Goal: Task Accomplishment & Management: Complete application form

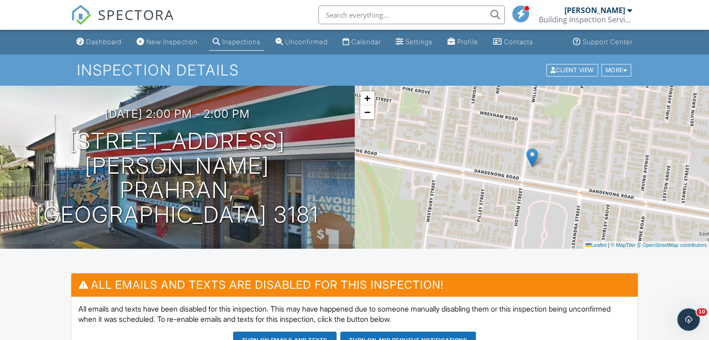
drag, startPoint x: 0, startPoint y: 0, endPoint x: 181, endPoint y: 46, distance: 186.4
click at [180, 46] on link "New Inspection" at bounding box center [167, 42] width 68 height 17
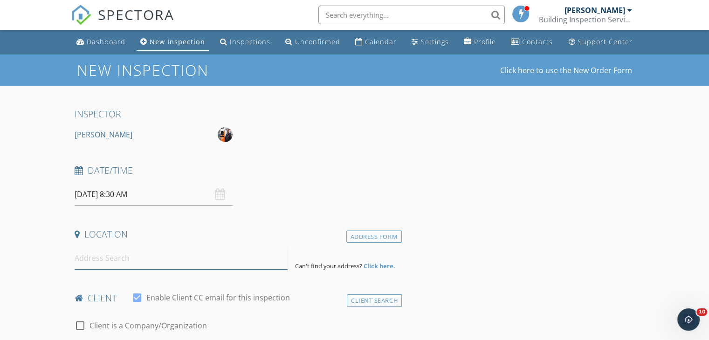
click at [211, 260] on input at bounding box center [181, 258] width 213 height 23
paste input "1 Utah Street, Corio"
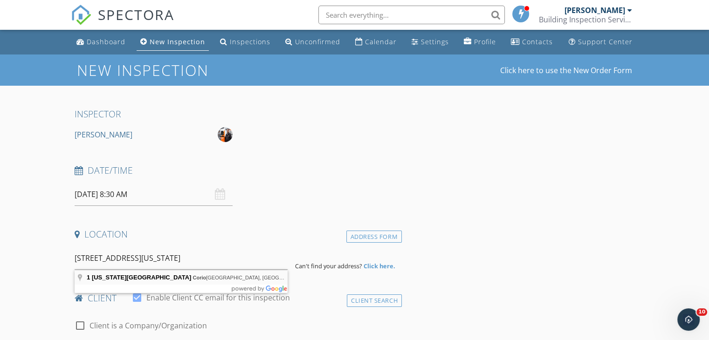
type input "1 Utah Street, Corio VIC, Australia"
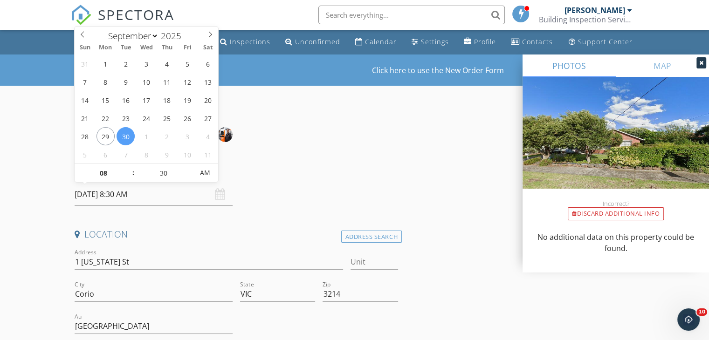
click at [140, 193] on input "30/09/2025 8:30 AM" at bounding box center [154, 194] width 158 height 23
select select "9"
type input "01/10/2025 8:30 AM"
type input "09"
type input "01/10/2025 9:30 AM"
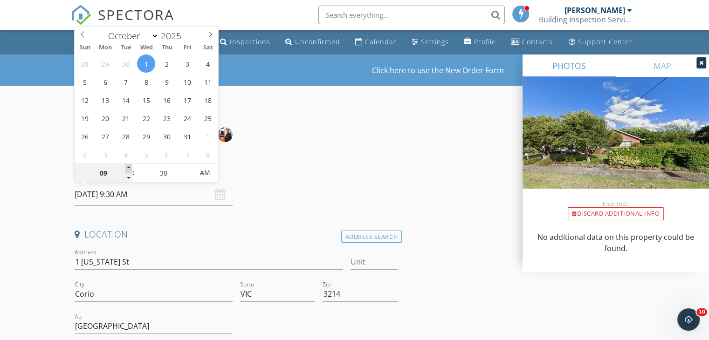
click at [130, 168] on span at bounding box center [128, 168] width 7 height 9
type input "10"
type input "01/10/2025 10:30 AM"
click at [130, 168] on span at bounding box center [128, 168] width 7 height 9
type input "11"
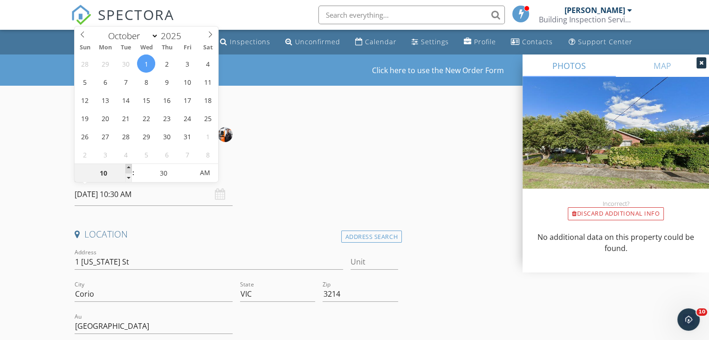
type input "01/10/2025 11:30 AM"
click at [130, 168] on span at bounding box center [128, 168] width 7 height 9
type input "12"
type input "01/10/2025 12:30 PM"
click at [130, 168] on span at bounding box center [128, 168] width 7 height 9
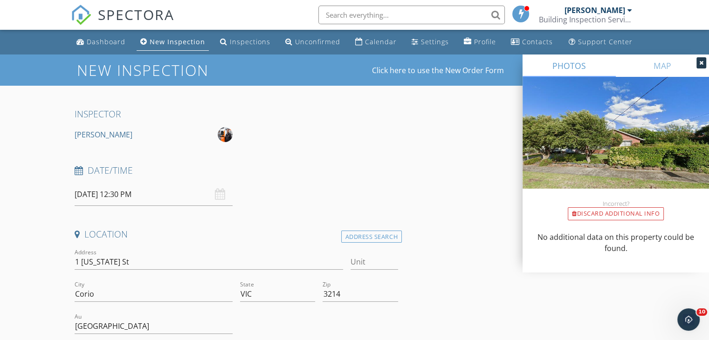
click at [270, 198] on div "Date/Time 01/10/2025 12:30 PM" at bounding box center [236, 184] width 331 height 41
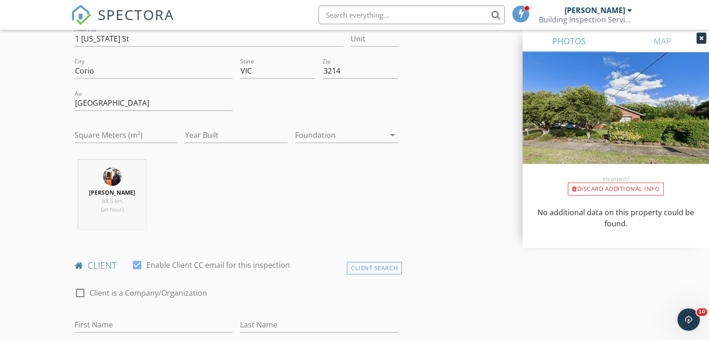
scroll to position [326, 0]
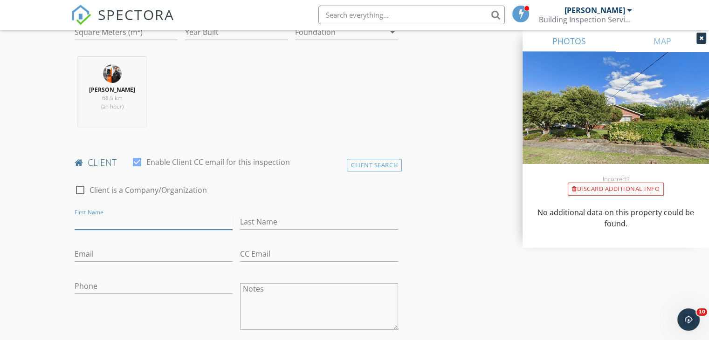
drag, startPoint x: 179, startPoint y: 218, endPoint x: 182, endPoint y: 222, distance: 5.7
click at [179, 218] on input "First Name" at bounding box center [154, 221] width 158 height 15
paste input "Justin Eduardo﻿ Peixoto Martins"
drag, startPoint x: 156, startPoint y: 220, endPoint x: 179, endPoint y: 223, distance: 23.4
click at [209, 222] on input "Justin Eduardo﻿ Peixoto Martins" at bounding box center [154, 221] width 158 height 15
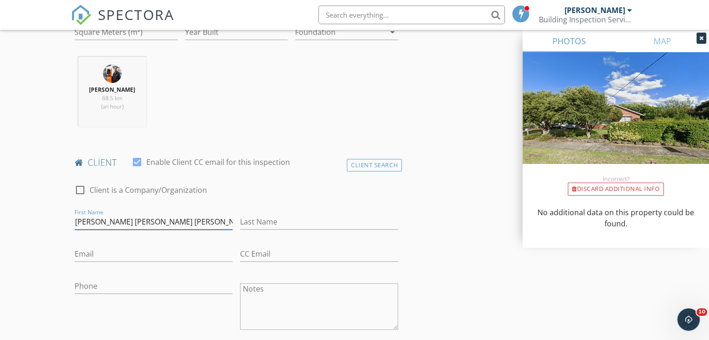
type input "Justin Eduardo﻿ Peixoto"
type input "Martins"
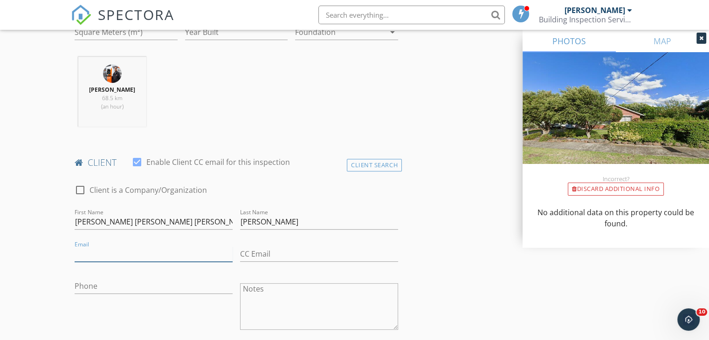
click at [173, 258] on input "Email" at bounding box center [154, 253] width 158 height 15
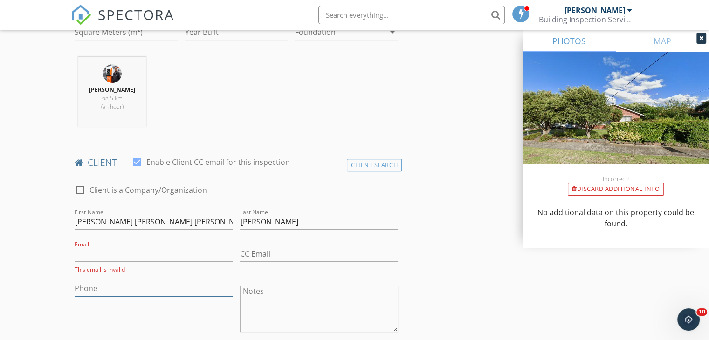
click at [195, 291] on input "Phone" at bounding box center [154, 288] width 158 height 15
paste input "493 077 409"
type input "0493 077 409"
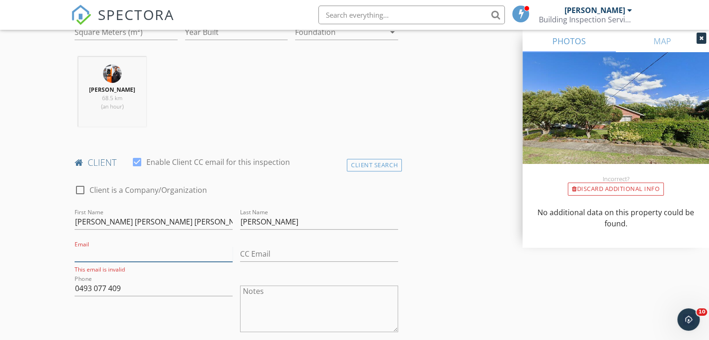
click at [179, 260] on input "Email" at bounding box center [154, 253] width 158 height 15
paste input "justin.martins@gmail.com"
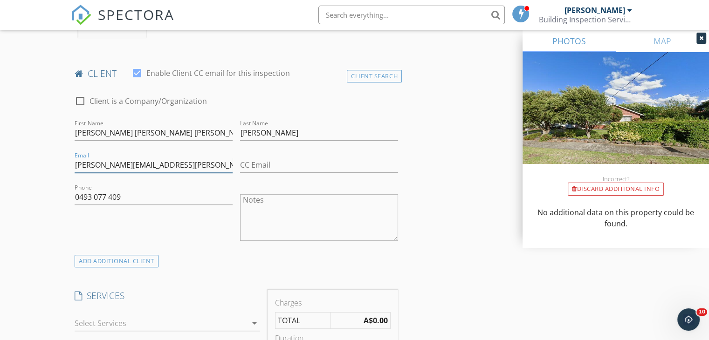
scroll to position [419, 0]
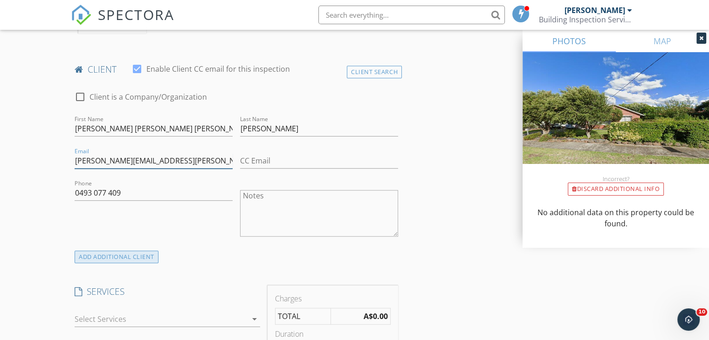
type input "justin.martins@gmail.com"
click at [157, 259] on div "ADD ADDITIONAL client" at bounding box center [117, 257] width 84 height 13
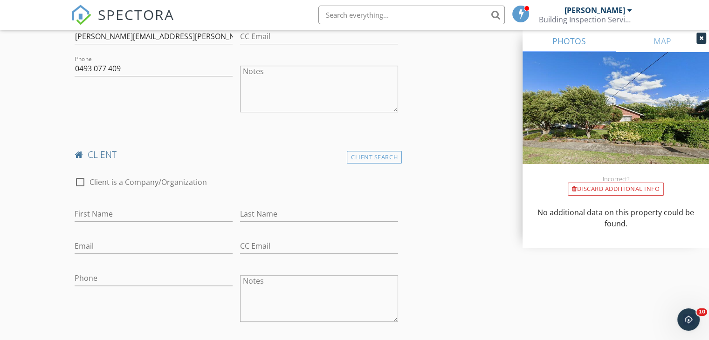
scroll to position [559, 0]
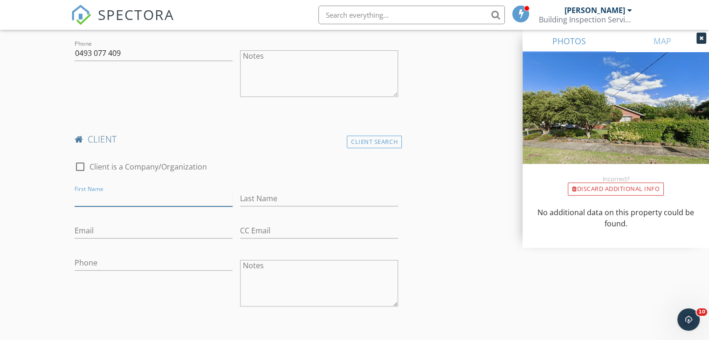
click at [197, 200] on input "First Name" at bounding box center [154, 198] width 158 height 15
paste input "PamelaSpencer"
drag, startPoint x: 102, startPoint y: 198, endPoint x: 129, endPoint y: 196, distance: 27.5
click at [129, 196] on input "PamelaSpencer" at bounding box center [154, 198] width 158 height 15
type input "Pamela"
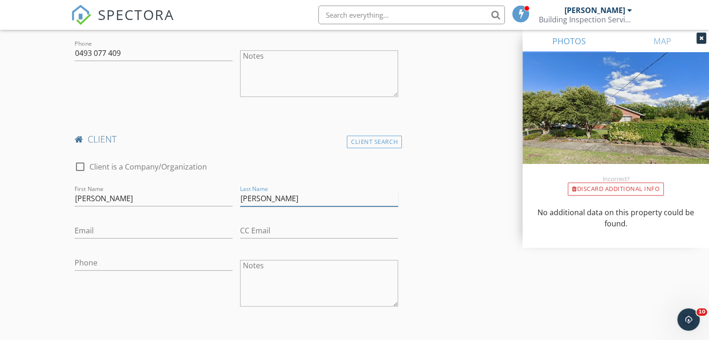
type input "Spencer"
click at [191, 234] on input "Email" at bounding box center [154, 230] width 158 height 15
paste input "pspencer726@hotmail.com"
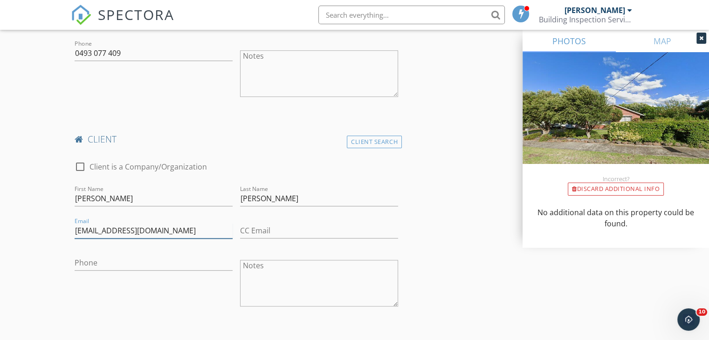
type input "pspencer726@hotmail.com"
click at [179, 262] on input "Phone" at bounding box center [154, 262] width 158 height 15
paste input "432 702 735"
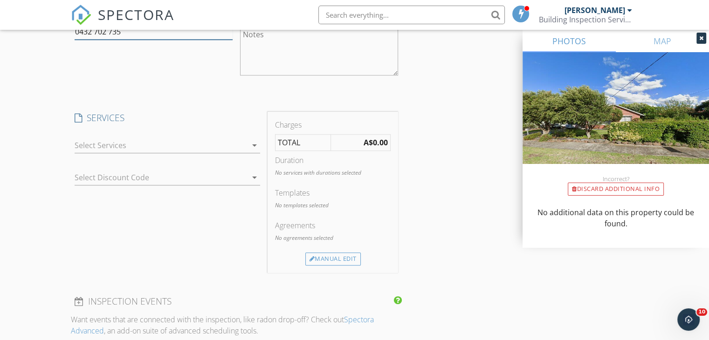
scroll to position [792, 0]
type input "0432 702 735"
click at [253, 142] on icon "arrow_drop_down" at bounding box center [254, 143] width 11 height 11
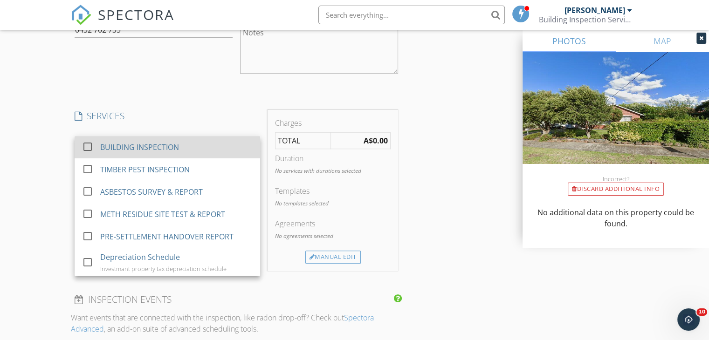
click at [240, 154] on div "BUILDING INSPECTION" at bounding box center [176, 147] width 153 height 19
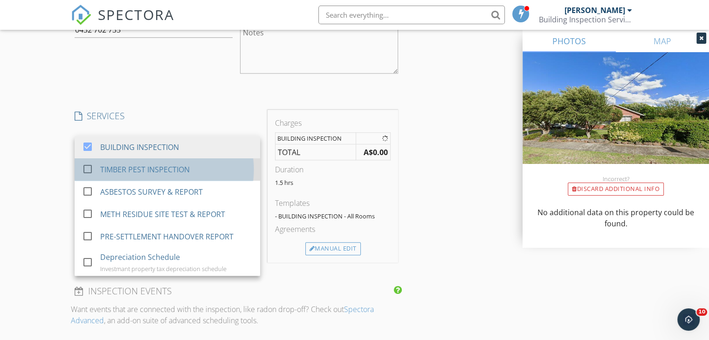
click at [222, 175] on div "TIMBER PEST INSPECTION" at bounding box center [176, 169] width 153 height 19
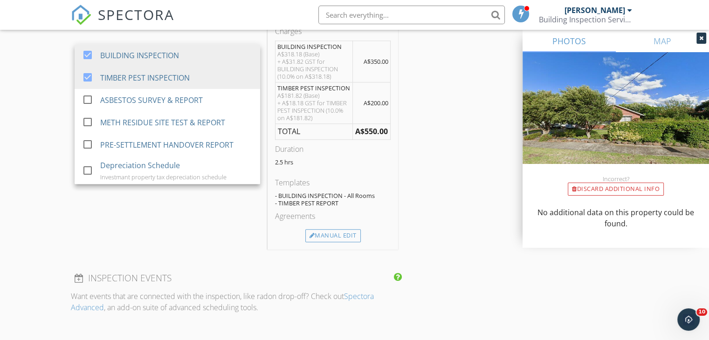
scroll to position [885, 0]
click at [358, 233] on div "Manual Edit" at bounding box center [332, 234] width 55 height 13
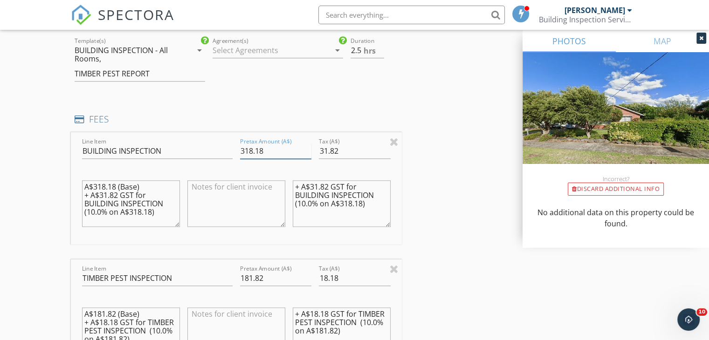
drag, startPoint x: 240, startPoint y: 153, endPoint x: 304, endPoint y: 151, distance: 63.4
click at [304, 151] on input "318.18" at bounding box center [275, 150] width 71 height 15
type input "495.00"
drag, startPoint x: 322, startPoint y: 150, endPoint x: 345, endPoint y: 150, distance: 22.8
click at [345, 150] on input "31.82" at bounding box center [354, 150] width 71 height 15
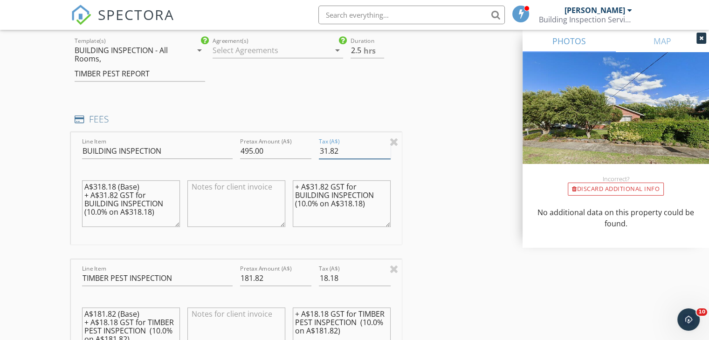
type input "3"
click at [326, 148] on input "049.50" at bounding box center [354, 150] width 71 height 15
drag, startPoint x: 319, startPoint y: 150, endPoint x: 346, endPoint y: 146, distance: 26.8
click at [346, 146] on input "49.50" at bounding box center [354, 150] width 71 height 15
type input "49.50"
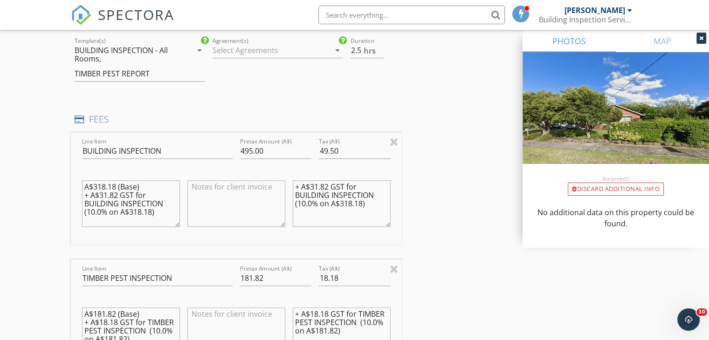
drag, startPoint x: 309, startPoint y: 183, endPoint x: 329, endPoint y: 183, distance: 20.0
click at [329, 183] on textarea "+ A$31.82 GST for BUILDING INSPECTION (10.0% on A$318.18)" at bounding box center [342, 203] width 98 height 47
paste textarea "49.50"
type textarea "+ A$49.50 GST for BUILDING INSPECTION (10.0% on A$318.18)"
drag, startPoint x: 99, startPoint y: 193, endPoint x: 117, endPoint y: 192, distance: 18.2
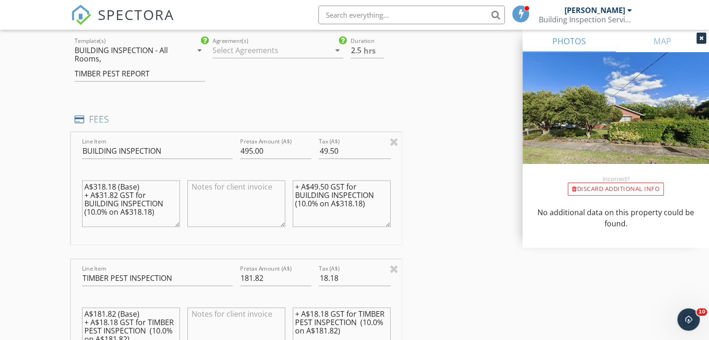
click at [117, 192] on textarea "A$318.18 (Base) + A$31.82 GST for BUILDING INSPECTION (10.0% on A$318.18)" at bounding box center [131, 203] width 98 height 47
paste textarea "49.50"
drag, startPoint x: 241, startPoint y: 150, endPoint x: 274, endPoint y: 154, distance: 33.3
click at [274, 154] on input "495.00" at bounding box center [275, 150] width 71 height 15
click at [96, 184] on textarea "A$318.18 (Base) + A$49.50 GST for BUILDING INSPECTION (10.0% on A$318.18)" at bounding box center [131, 203] width 98 height 47
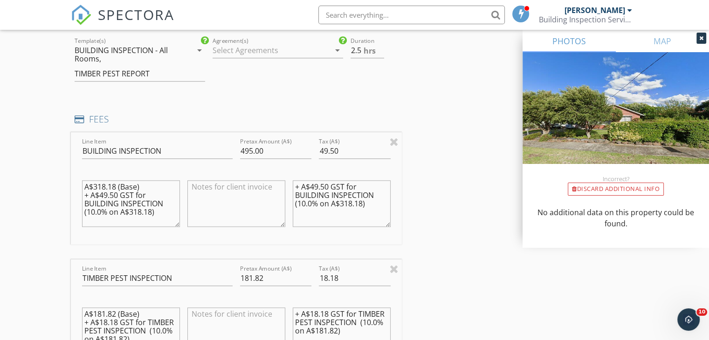
drag, startPoint x: 95, startPoint y: 184, endPoint x: 115, endPoint y: 183, distance: 20.0
click at [115, 183] on textarea "A$318.18 (Base) + A$49.50 GST for BUILDING INSPECTION (10.0% on A$318.18)" at bounding box center [131, 203] width 98 height 47
paste textarea "495.00"
drag, startPoint x: 130, startPoint y: 211, endPoint x: 150, endPoint y: 209, distance: 20.1
click at [150, 209] on textarea "A$495.00 (Base) + A$49.50 GST for BUILDING INSPECTION (10.0% on A$318.18)" at bounding box center [131, 203] width 98 height 47
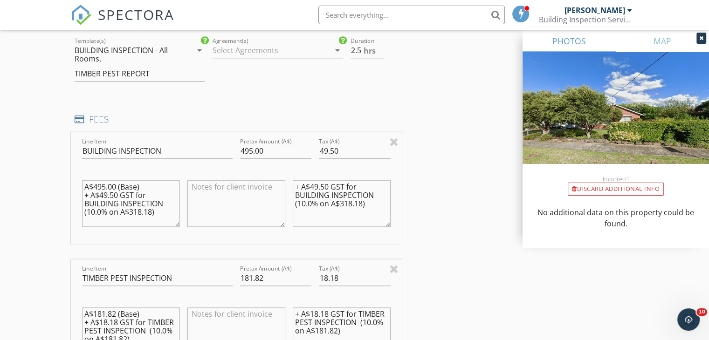
paste textarea "495.00"
type textarea "A$495.00 (Base) + A$49.50 GST for BUILDING INSPECTION (10.0% on A$495.00)"
drag, startPoint x: 341, startPoint y: 203, endPoint x: 358, endPoint y: 203, distance: 17.7
click at [360, 204] on textarea "+ A$49.50 GST for BUILDING INSPECTION (10.0% on A$318.18)" at bounding box center [342, 203] width 98 height 47
paste textarea "495.00"
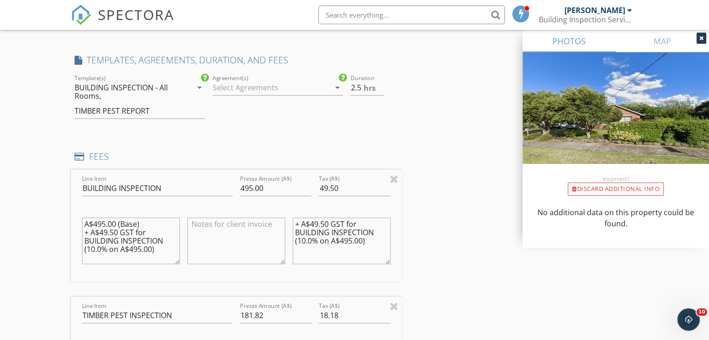
scroll to position [745, 0]
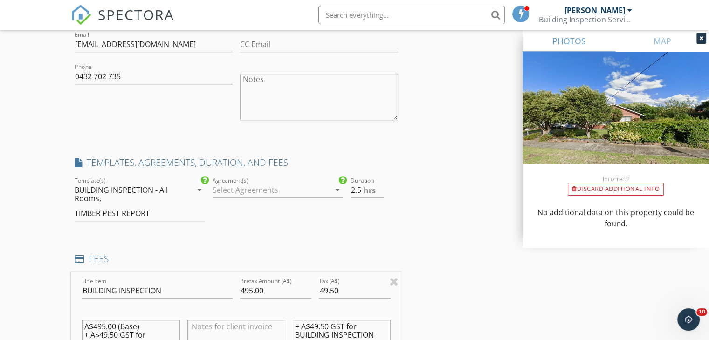
type textarea "+ A$49.50 GST for BUILDING INSPECTION (10.0% on A$495.00)"
type input "2"
click at [380, 193] on input "2" at bounding box center [367, 190] width 34 height 15
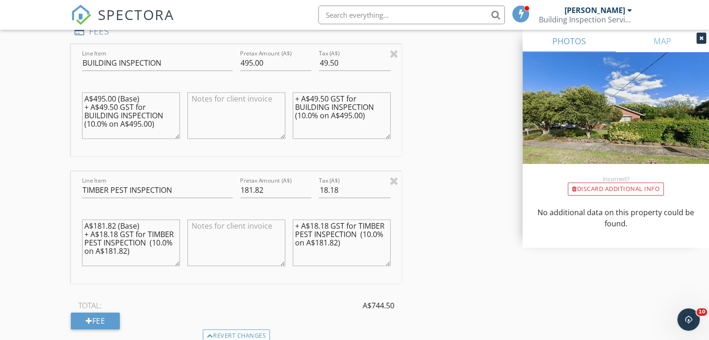
scroll to position [978, 0]
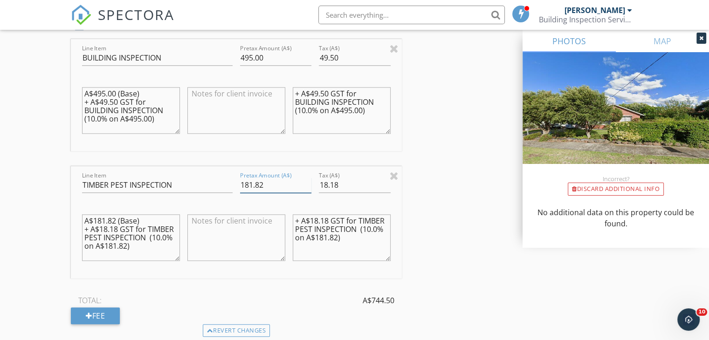
drag, startPoint x: 240, startPoint y: 183, endPoint x: 286, endPoint y: 183, distance: 45.7
click at [286, 183] on input "181.82" at bounding box center [275, 184] width 71 height 15
type input "200.00"
drag, startPoint x: 321, startPoint y: 183, endPoint x: 356, endPoint y: 185, distance: 35.5
click at [356, 185] on input "18.18" at bounding box center [354, 184] width 71 height 15
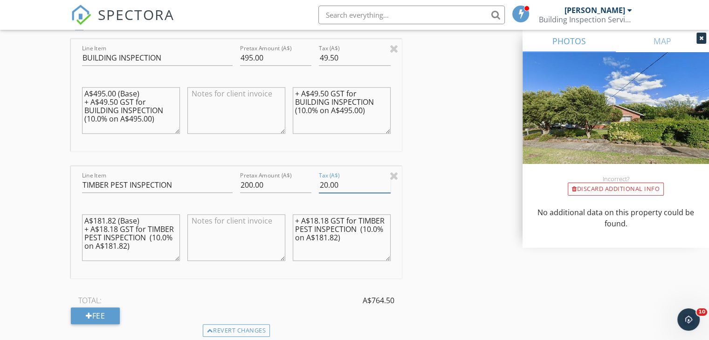
drag, startPoint x: 320, startPoint y: 185, endPoint x: 337, endPoint y: 184, distance: 16.8
click at [337, 184] on input "20.00" at bounding box center [354, 184] width 71 height 15
type input "20.00"
drag, startPoint x: 310, startPoint y: 219, endPoint x: 328, endPoint y: 220, distance: 18.2
click at [328, 220] on textarea "+ A$18.18 GST for TIMBER PEST INSPECTION (10.0% on A$181.82)" at bounding box center [342, 237] width 98 height 47
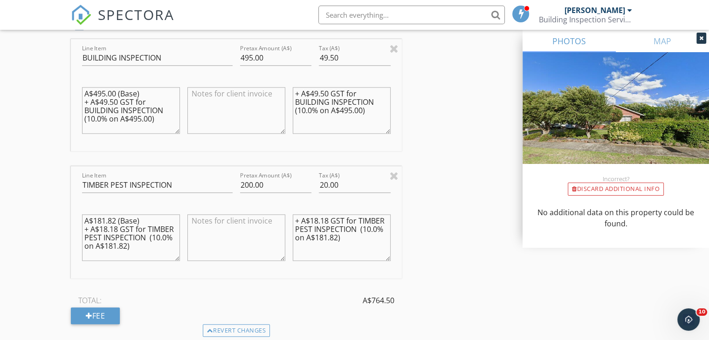
paste textarea "20.00"
type textarea "+ A$20.00 GST for TIMBER PEST INSPECTION (10.0% on A$181.82)"
drag, startPoint x: 100, startPoint y: 227, endPoint x: 119, endPoint y: 225, distance: 19.2
click at [119, 225] on textarea "A$181.82 (Base) + A$18.18 GST for TIMBER PEST INSPECTION (10.0% on A$181.82)" at bounding box center [131, 237] width 98 height 47
paste textarea "20.00"
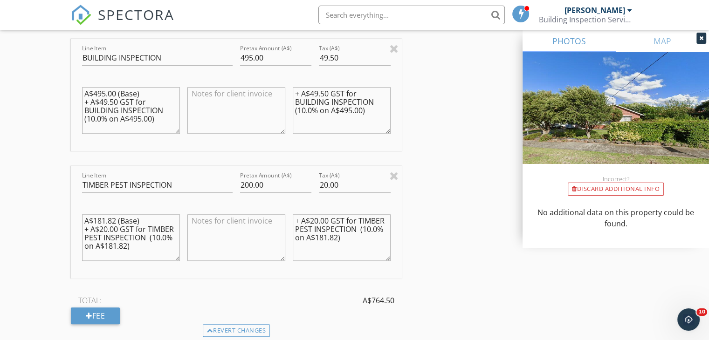
type textarea "A$181.82 (Base) + A$20.00 GST for TIMBER PEST INSPECTION (10.0% on A$181.82)"
drag, startPoint x: 241, startPoint y: 181, endPoint x: 268, endPoint y: 183, distance: 27.5
click at [268, 183] on input "200.00" at bounding box center [275, 184] width 71 height 15
drag, startPoint x: 317, startPoint y: 238, endPoint x: 314, endPoint y: 232, distance: 6.7
click at [337, 235] on textarea "+ A$20.00 GST for TIMBER PEST INSPECTION (10.0% on A$181.82)" at bounding box center [342, 237] width 98 height 47
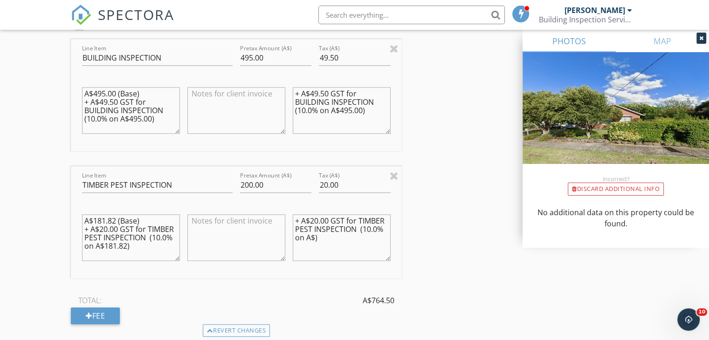
paste textarea "200.00"
type textarea "+ A$20.00 GST for TIMBER PEST INSPECTION (10.0% on A$200.00)"
drag, startPoint x: 93, startPoint y: 219, endPoint x: 114, endPoint y: 218, distance: 21.0
click at [114, 218] on textarea "A$181.82 (Base) + A$20.00 GST for TIMBER PEST INSPECTION (10.0% on A$181.82)" at bounding box center [131, 237] width 98 height 47
paste textarea "200.00"
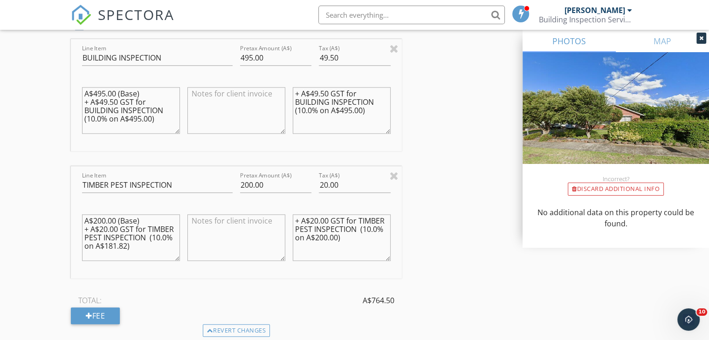
scroll to position [8, 0]
drag, startPoint x: 94, startPoint y: 253, endPoint x: 115, endPoint y: 247, distance: 22.0
click at [115, 247] on textarea "A$200.00 (Base) + A$20.00 GST for TIMBER PEST INSPECTION (10.0% on A$181.82)" at bounding box center [131, 237] width 98 height 47
paste textarea "200.00"
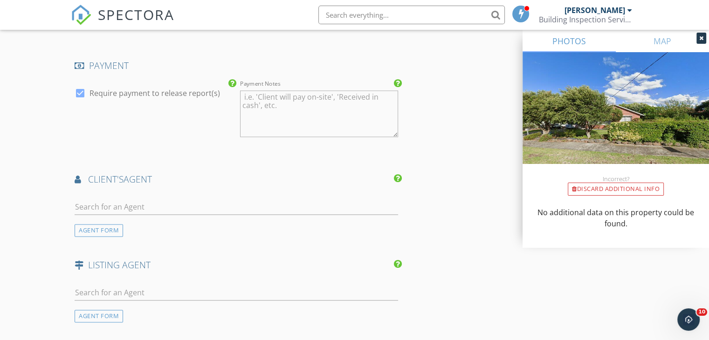
scroll to position [1351, 0]
type textarea "A$200.00 (Base) + A$20.00 GST for TIMBER PEST INSPECTION (10.0% on A$200.00)"
click at [121, 206] on input "text" at bounding box center [236, 205] width 323 height 15
type input "Mike investo"
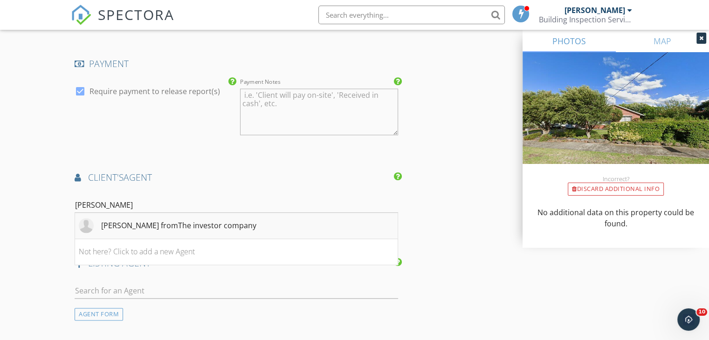
click at [227, 225] on li "Mike fromThe investor company" at bounding box center [236, 226] width 322 height 26
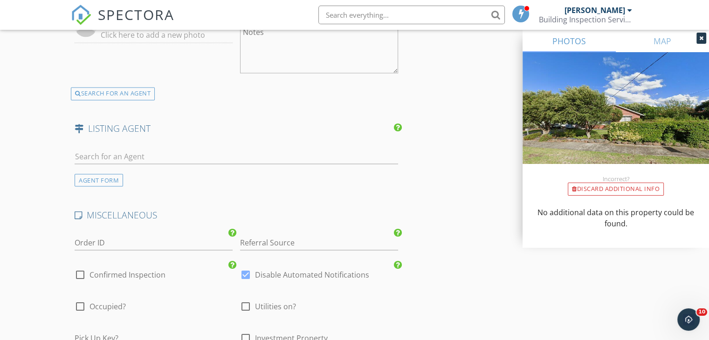
scroll to position [1631, 0]
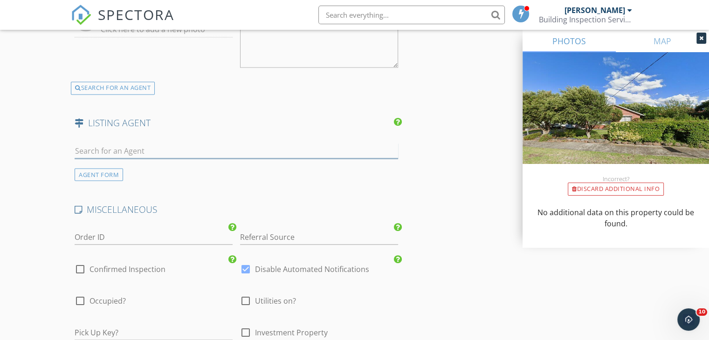
click at [113, 153] on input "text" at bounding box center [236, 150] width 323 height 15
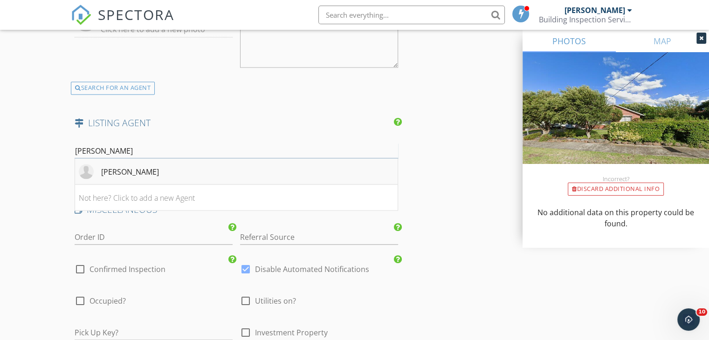
type input "Amir"
click at [132, 167] on div "Amir Ahmadi" at bounding box center [130, 171] width 58 height 11
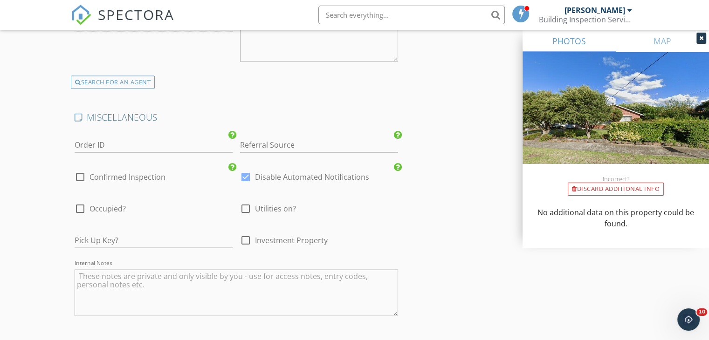
scroll to position [1863, 0]
click at [82, 171] on div at bounding box center [80, 175] width 16 height 16
checkbox input "true"
click at [300, 141] on input "Referral Source" at bounding box center [319, 143] width 158 height 15
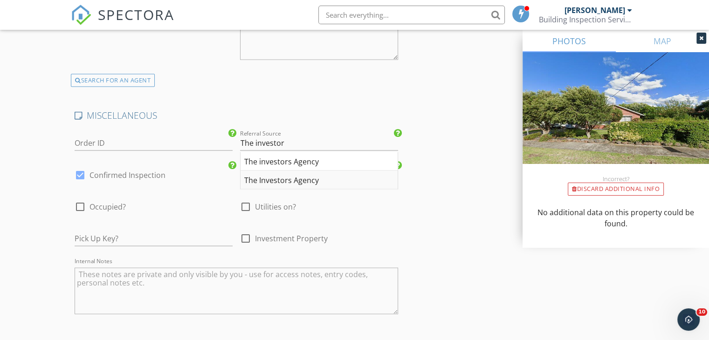
click at [294, 179] on div "The Investors Agency" at bounding box center [318, 180] width 157 height 19
type input "The Investors Agency"
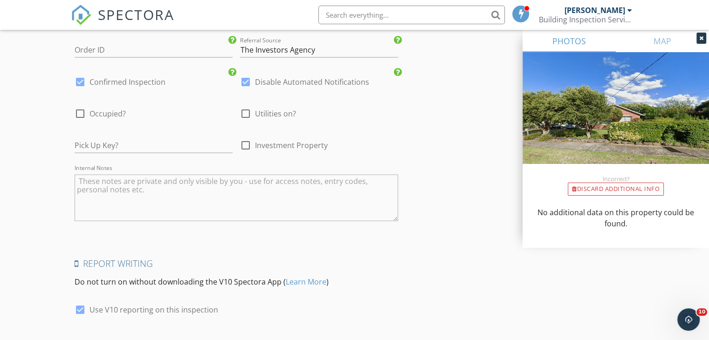
scroll to position [2016, 0]
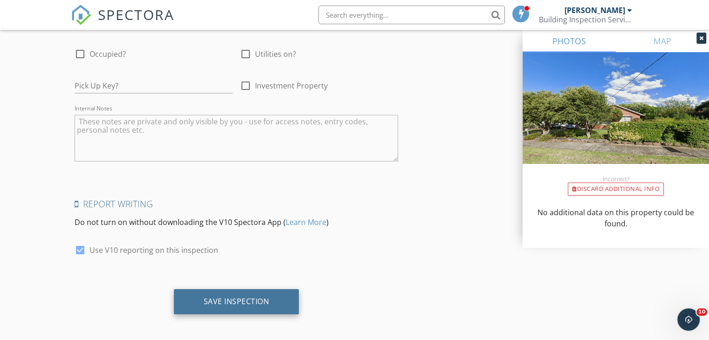
click at [241, 297] on div "Save Inspection" at bounding box center [237, 301] width 66 height 9
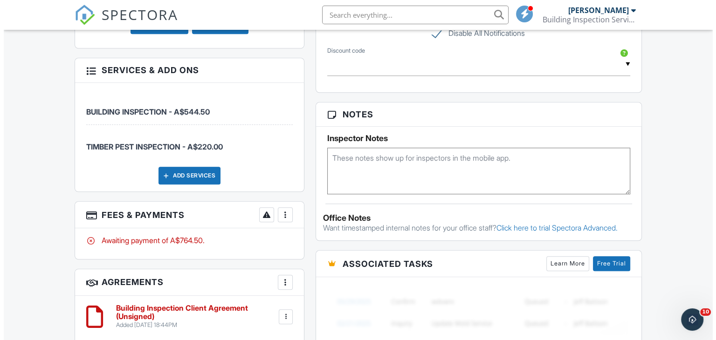
scroll to position [839, 0]
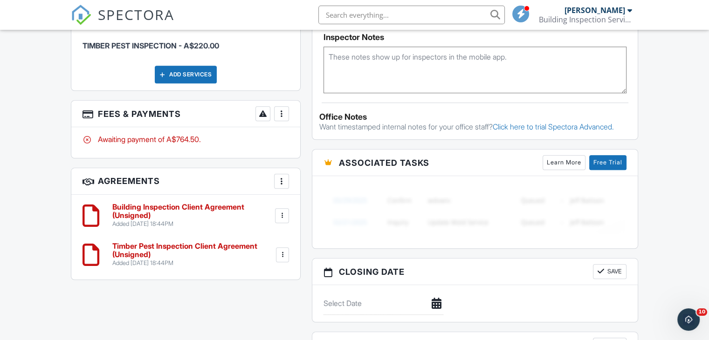
click at [281, 109] on div at bounding box center [281, 113] width 9 height 9
click at [333, 130] on li "Edit Fees & Payments" at bounding box center [328, 141] width 97 height 23
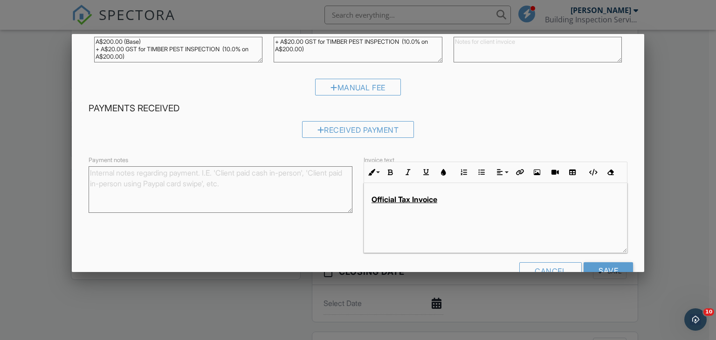
scroll to position [200, 0]
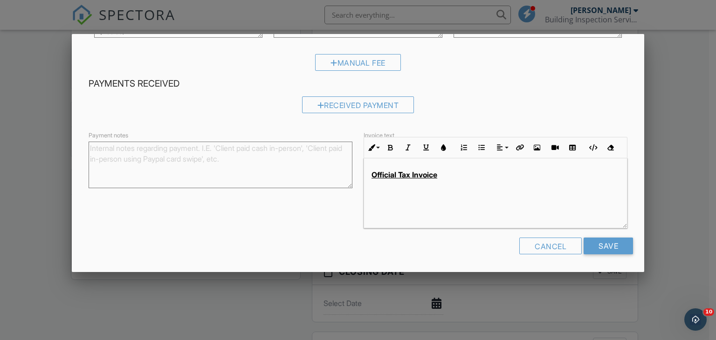
click at [492, 181] on div "Official Tax Invoice" at bounding box center [495, 193] width 263 height 70
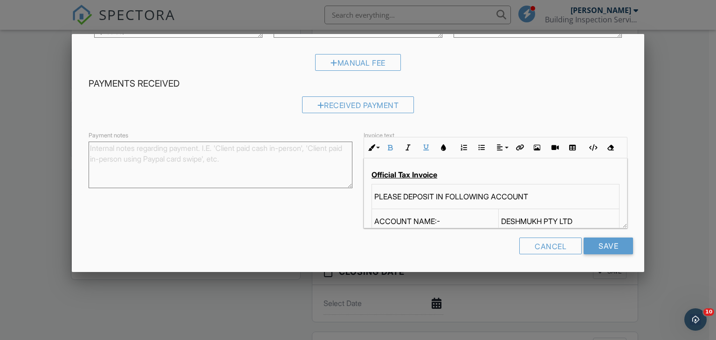
scroll to position [97, 0]
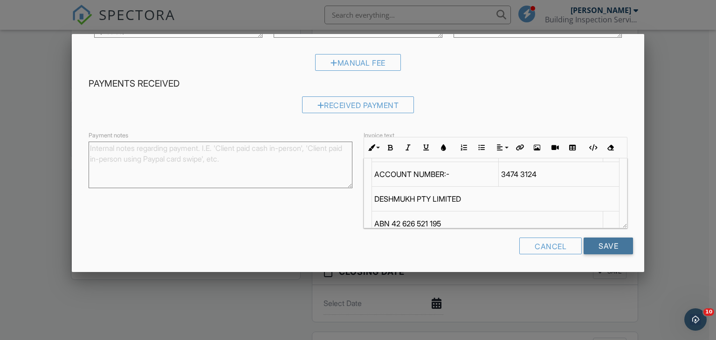
click at [597, 246] on input "Save" at bounding box center [607, 246] width 49 height 17
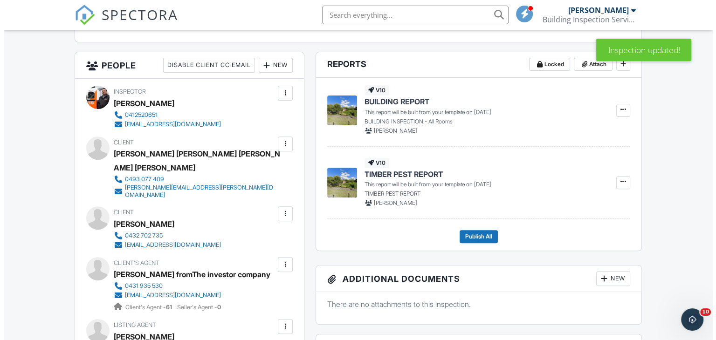
scroll to position [326, 0]
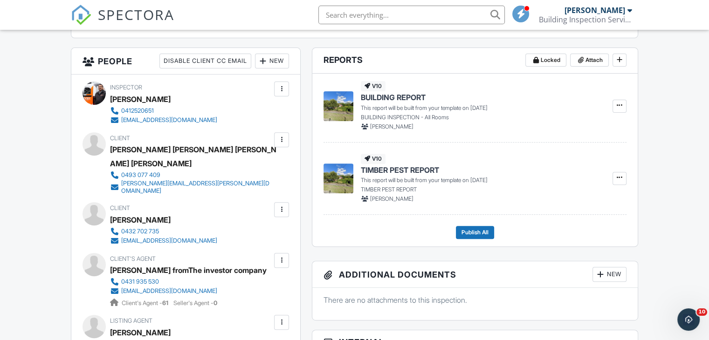
click at [282, 140] on div at bounding box center [281, 139] width 9 height 9
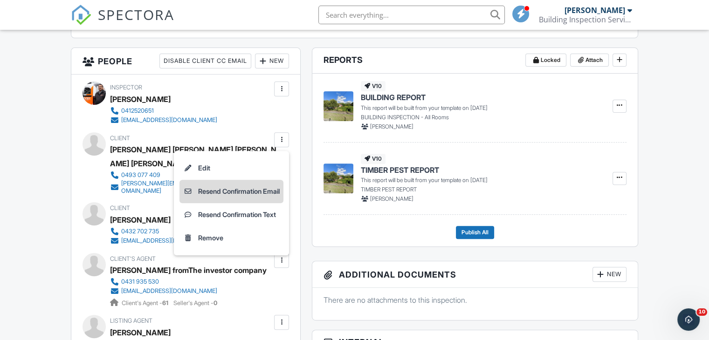
click at [268, 191] on li "Resend Confirmation Email" at bounding box center [231, 191] width 104 height 23
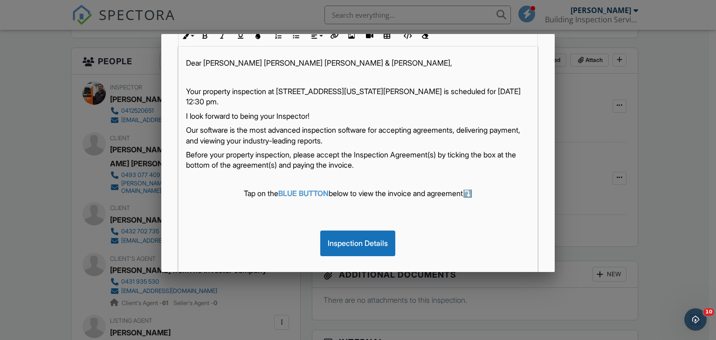
scroll to position [219, 0]
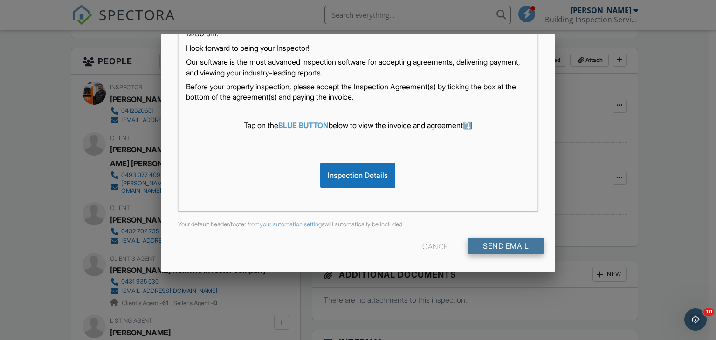
click at [525, 244] on input "Send Email" at bounding box center [505, 246] width 75 height 17
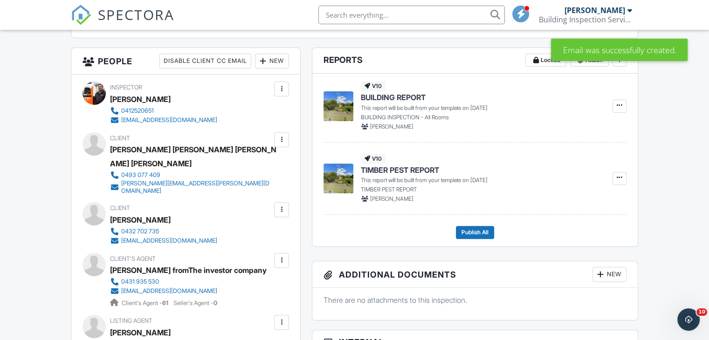
click at [282, 205] on div at bounding box center [281, 209] width 9 height 9
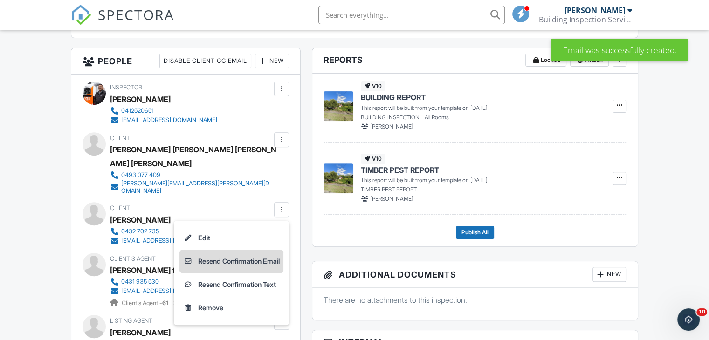
click at [268, 250] on li "Resend Confirmation Email" at bounding box center [231, 261] width 104 height 23
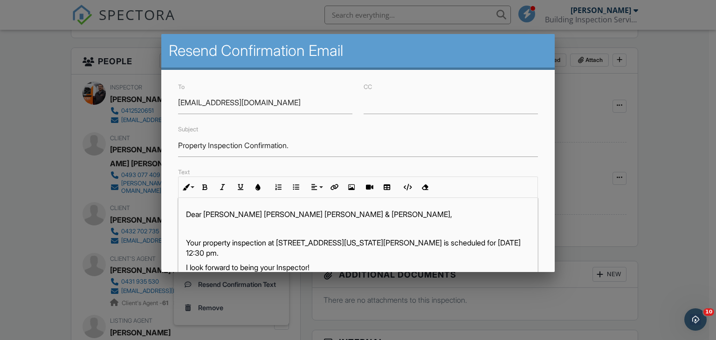
drag, startPoint x: 554, startPoint y: 150, endPoint x: 552, endPoint y: 259, distance: 109.5
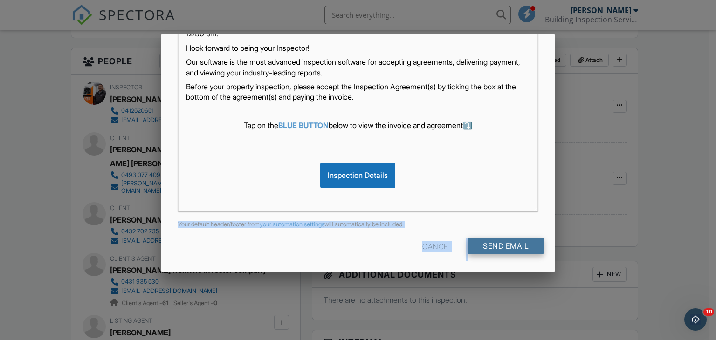
click at [502, 242] on input "Send Email" at bounding box center [505, 246] width 75 height 17
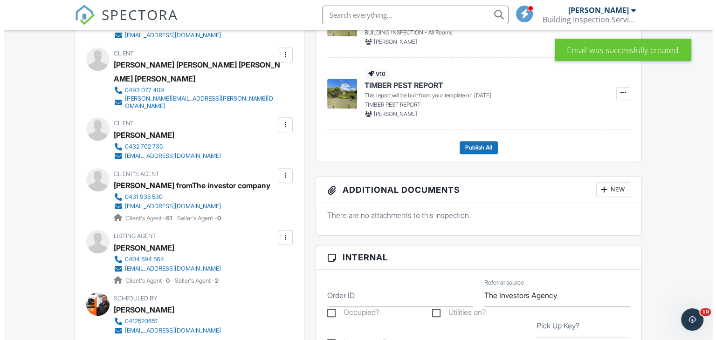
scroll to position [419, 0]
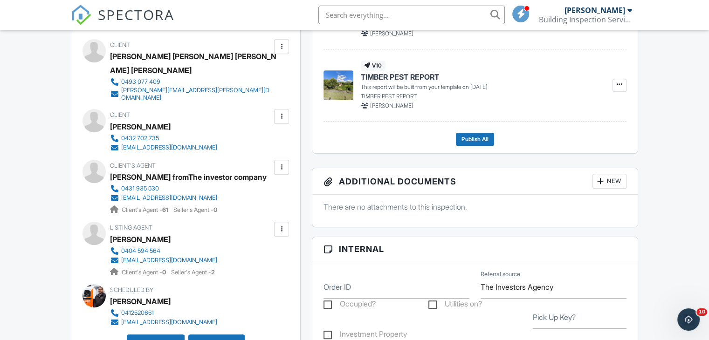
click at [282, 163] on div at bounding box center [281, 167] width 9 height 9
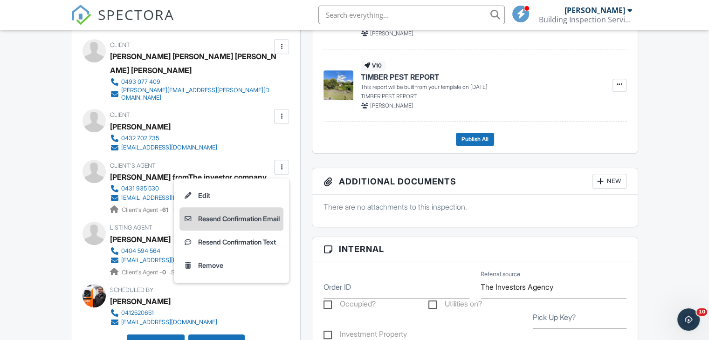
click at [256, 207] on li "Resend Confirmation Email" at bounding box center [231, 218] width 104 height 23
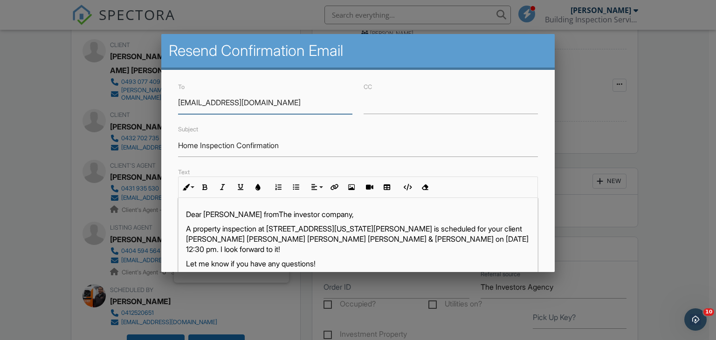
scroll to position [219, 0]
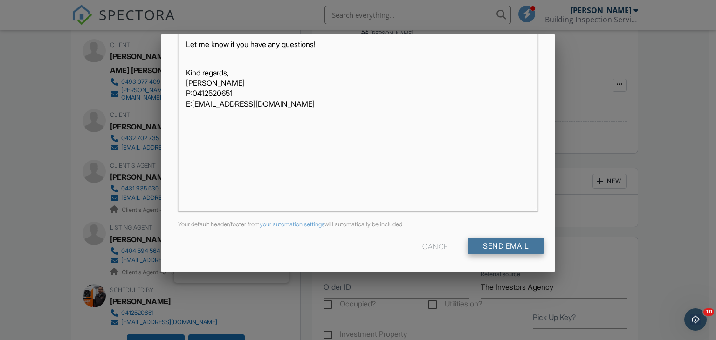
click at [514, 246] on input "Send Email" at bounding box center [505, 246] width 75 height 17
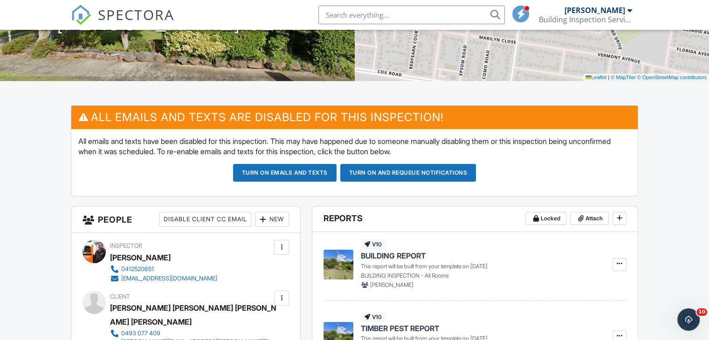
scroll to position [93, 0]
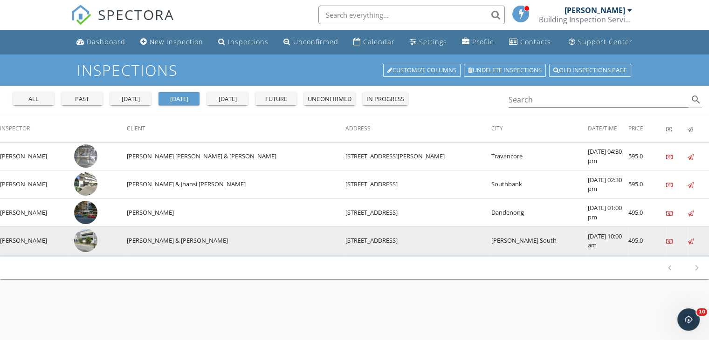
click at [97, 237] on img at bounding box center [85, 240] width 23 height 23
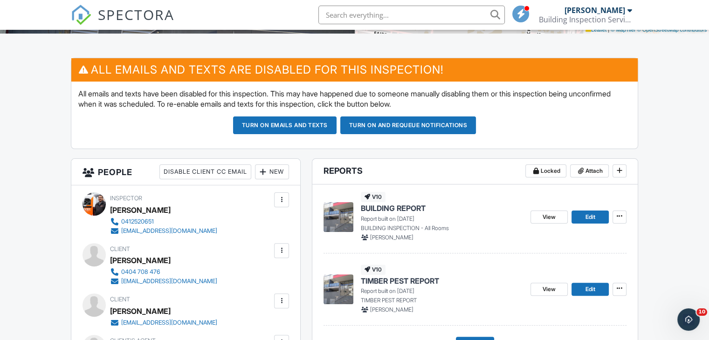
scroll to position [233, 0]
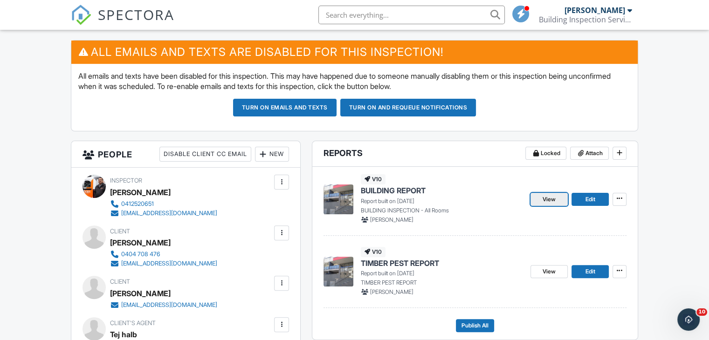
click at [550, 199] on span "View" at bounding box center [548, 199] width 13 height 9
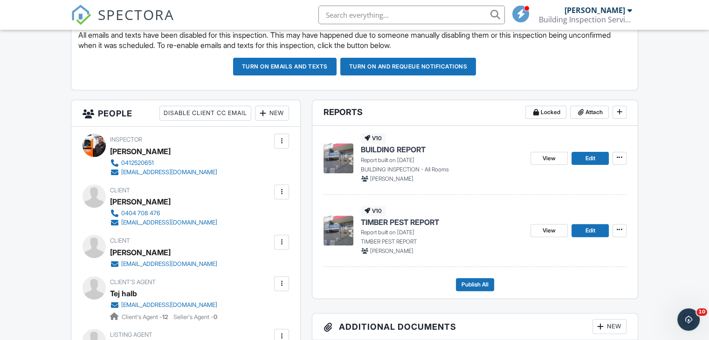
scroll to position [326, 0]
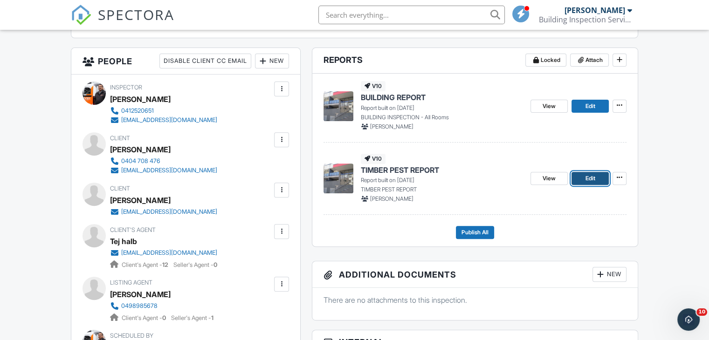
click at [582, 177] on link "Edit" at bounding box center [589, 178] width 37 height 13
